Goal: Task Accomplishment & Management: Use online tool/utility

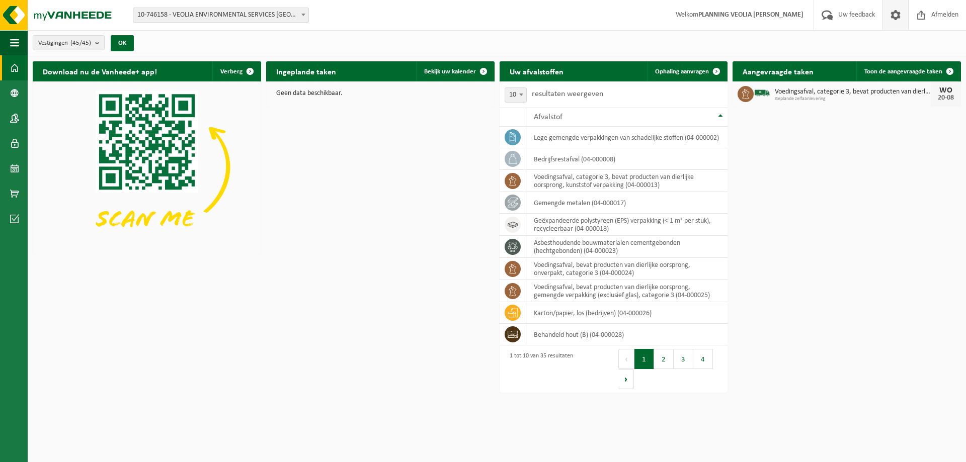
click at [892, 22] on span at bounding box center [895, 15] width 15 height 30
click at [897, 14] on span at bounding box center [895, 15] width 15 height 30
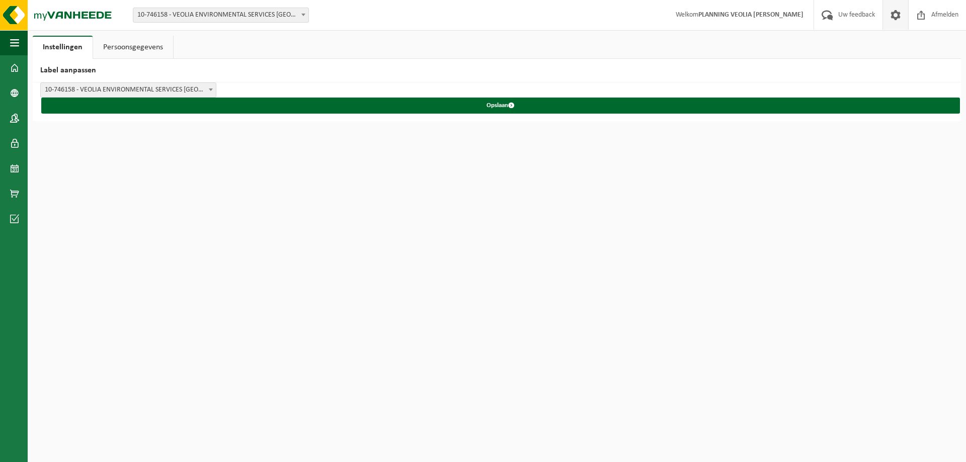
click at [120, 47] on link "Persoonsgegevens" at bounding box center [133, 47] width 80 height 23
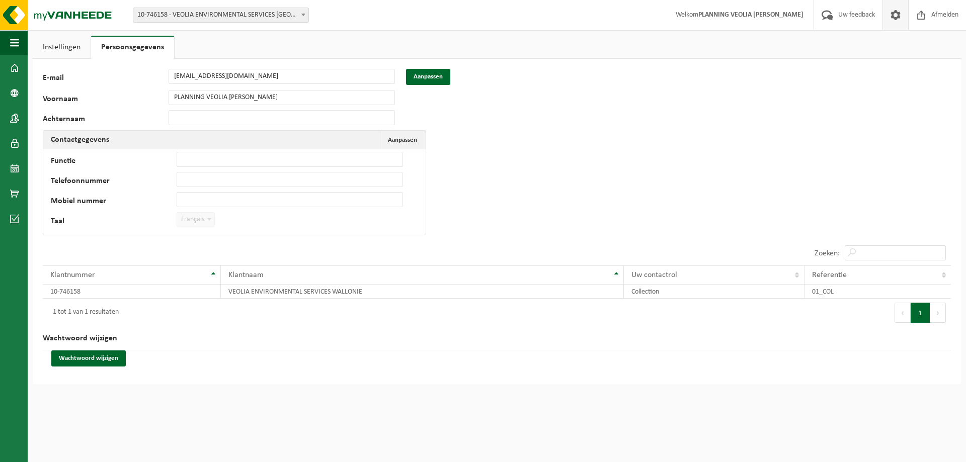
click at [66, 42] on link "Instellingen" at bounding box center [62, 47] width 58 height 23
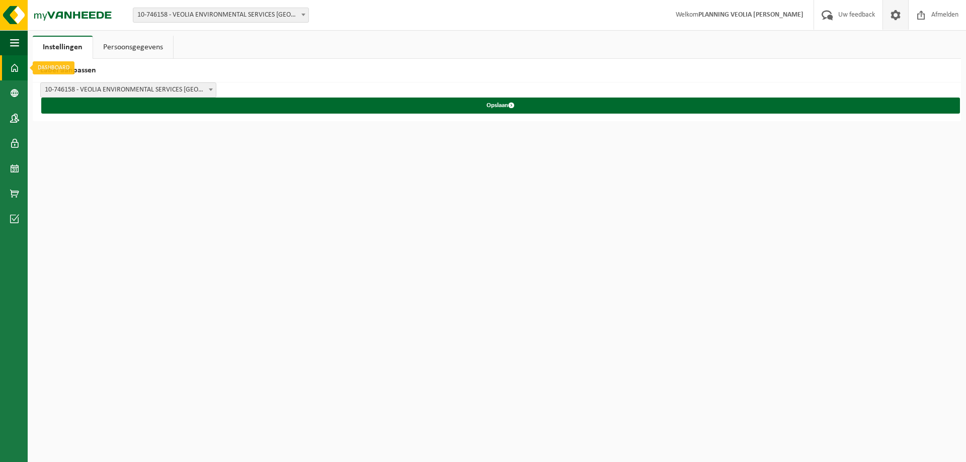
click at [20, 71] on link "Dashboard" at bounding box center [14, 67] width 28 height 25
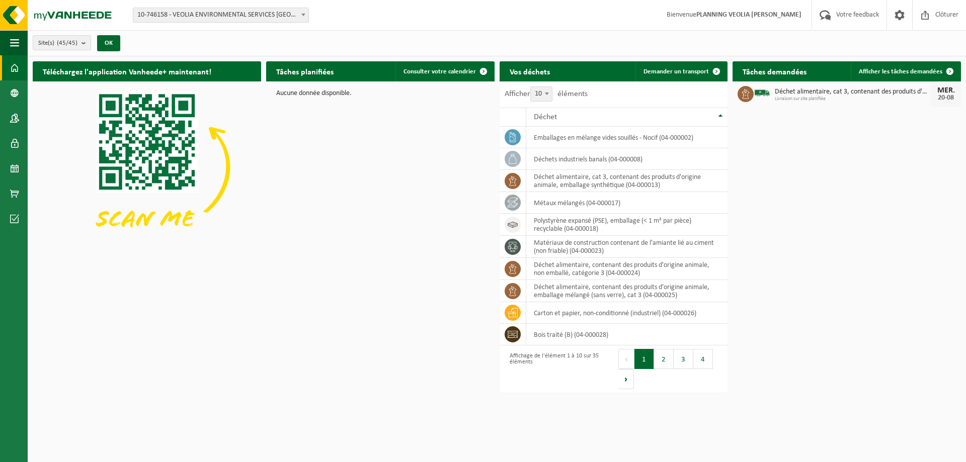
click at [936, 92] on div "MER." at bounding box center [946, 91] width 20 height 8
click at [955, 68] on span at bounding box center [950, 71] width 20 height 20
click at [605, 182] on td "déchet alimentaire, cat 3, contenant des produits d'origine animale, emballage …" at bounding box center [627, 181] width 202 height 22
click at [514, 180] on icon at bounding box center [513, 181] width 10 height 10
click at [650, 182] on td "déchet alimentaire, cat 3, contenant des produits d'origine animale, emballage …" at bounding box center [627, 181] width 202 height 22
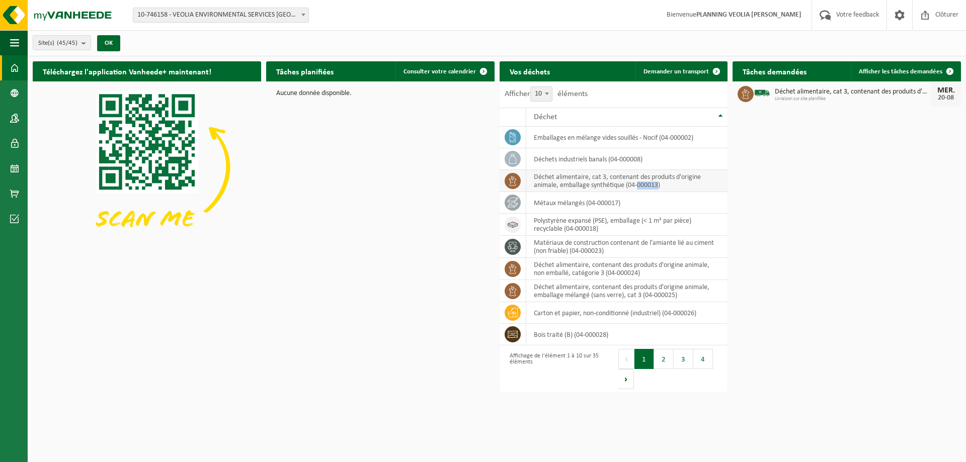
click at [650, 182] on td "déchet alimentaire, cat 3, contenant des produits d'origine animale, emballage …" at bounding box center [627, 181] width 202 height 22
click at [699, 69] on span "Demander un transport" at bounding box center [675, 71] width 65 height 7
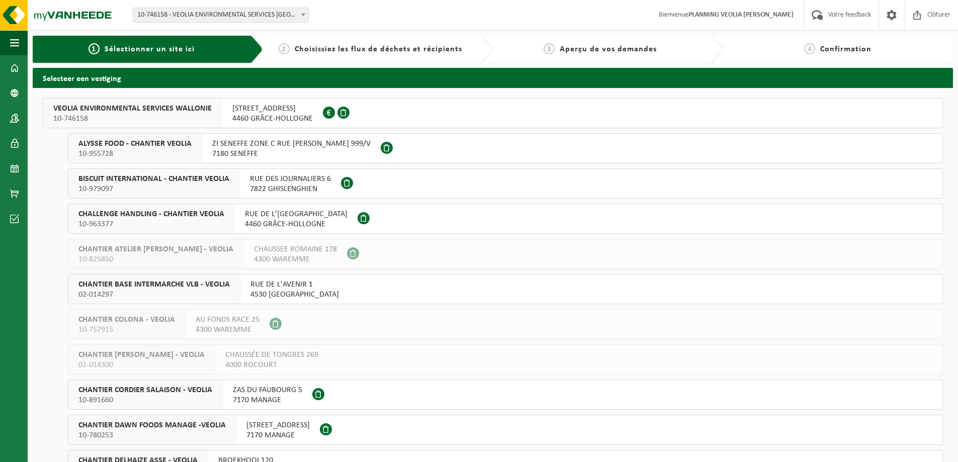
click at [278, 290] on span "4530 VILLERS-LE-BOUILLET" at bounding box center [295, 295] width 89 height 10
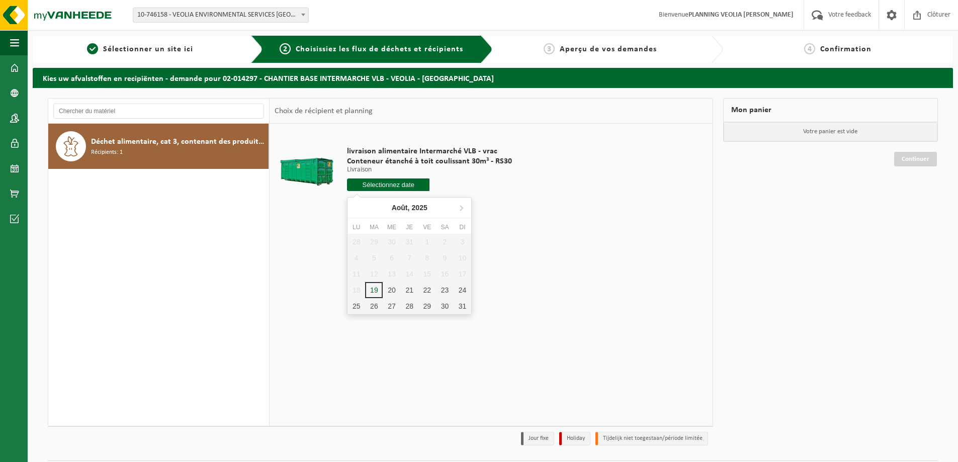
click at [401, 181] on input "text" at bounding box center [388, 185] width 83 height 13
click at [390, 286] on div "20" at bounding box center [392, 290] width 18 height 16
type input "à partir de 2025-08-20"
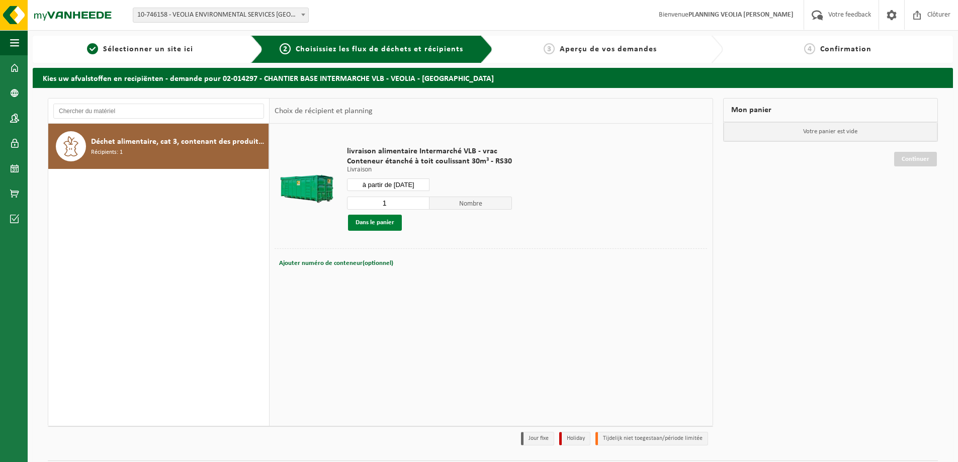
click at [388, 221] on button "Dans le panier" at bounding box center [375, 223] width 54 height 16
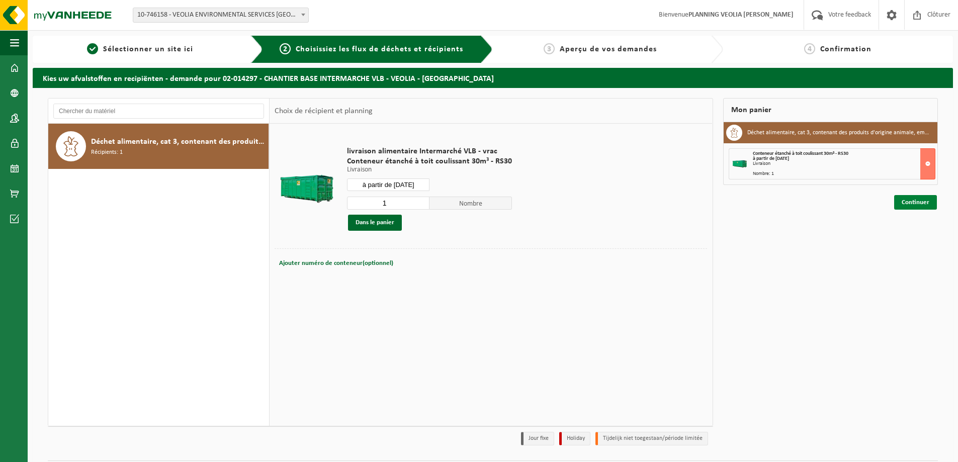
click at [917, 202] on link "Continuer" at bounding box center [915, 202] width 43 height 15
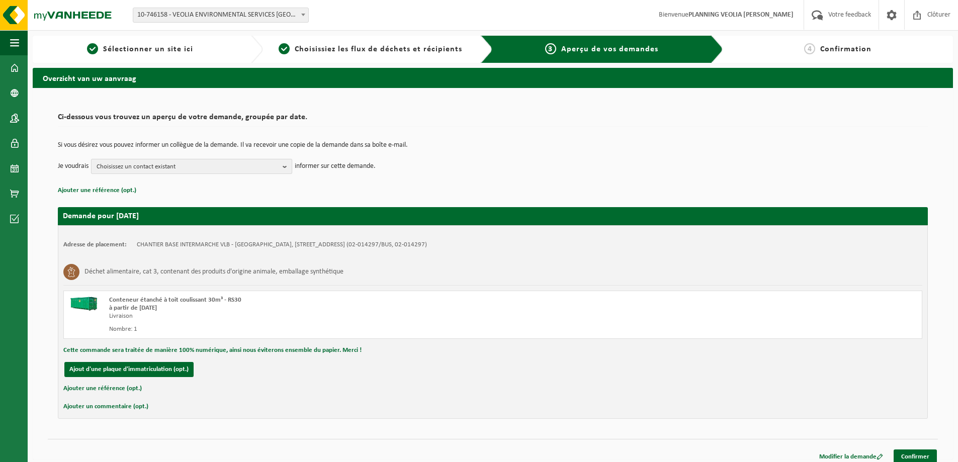
click at [261, 161] on span "Choisissez un contact existant" at bounding box center [188, 166] width 182 height 15
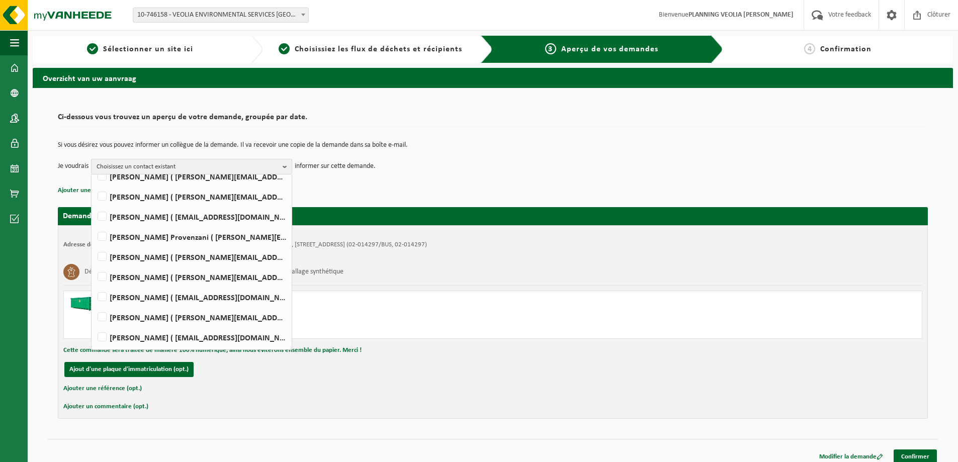
scroll to position [287, 0]
click at [98, 294] on label "PLANNING VEOLIA LIEGE ( [DOMAIN_NAME][EMAIL_ADDRESS][DOMAIN_NAME] )" at bounding box center [191, 297] width 191 height 15
click at [94, 285] on input "PLANNING VEOLIA LIEGE ( [DOMAIN_NAME][EMAIL_ADDRESS][DOMAIN_NAME] )" at bounding box center [94, 284] width 1 height 1
checkbox input "true"
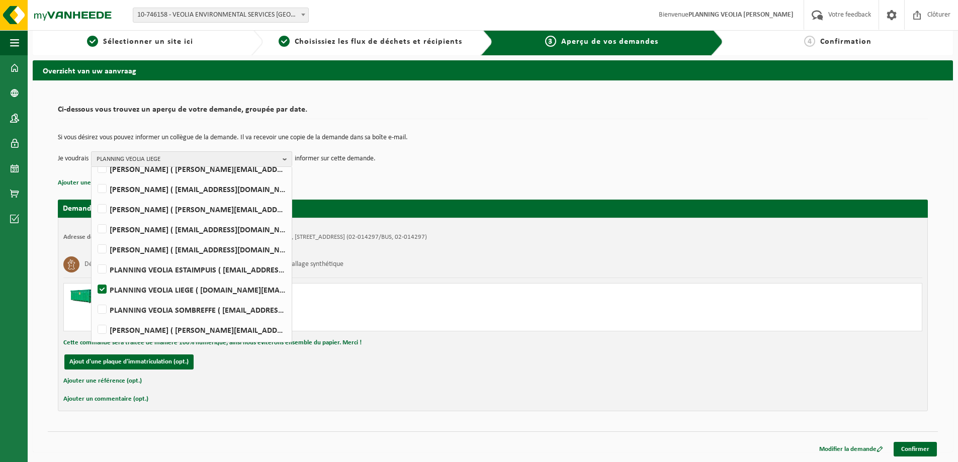
click at [562, 372] on div "Adresse de placement: CHANTIER BASE INTERMARCHE VLB - VEOLIA, 4530 VILLERS-LE-B…" at bounding box center [493, 315] width 870 height 194
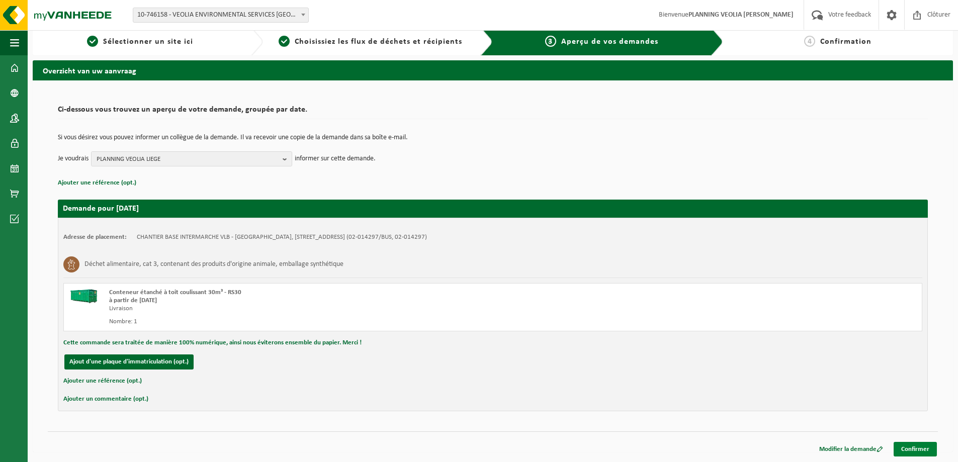
click at [910, 449] on link "Confirmer" at bounding box center [915, 449] width 43 height 15
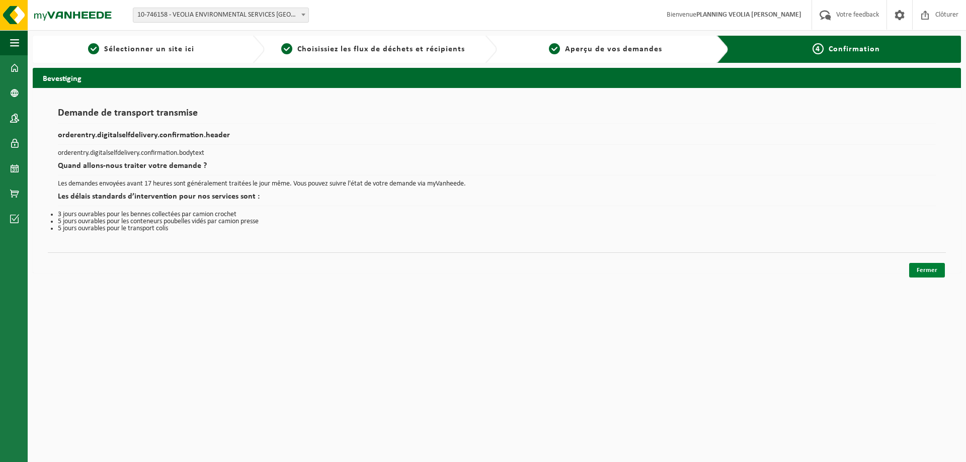
click at [934, 274] on link "Fermer" at bounding box center [927, 270] width 36 height 15
